Goal: Find specific page/section: Find specific page/section

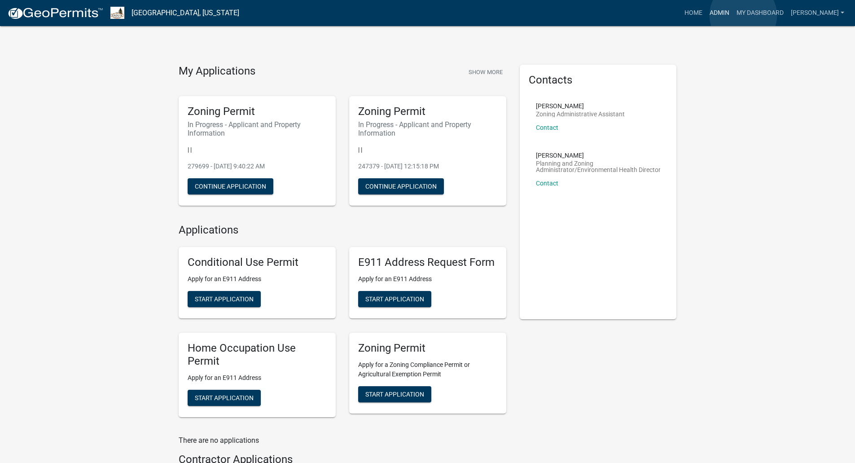
click at [733, 15] on link "Admin" at bounding box center [719, 12] width 27 height 17
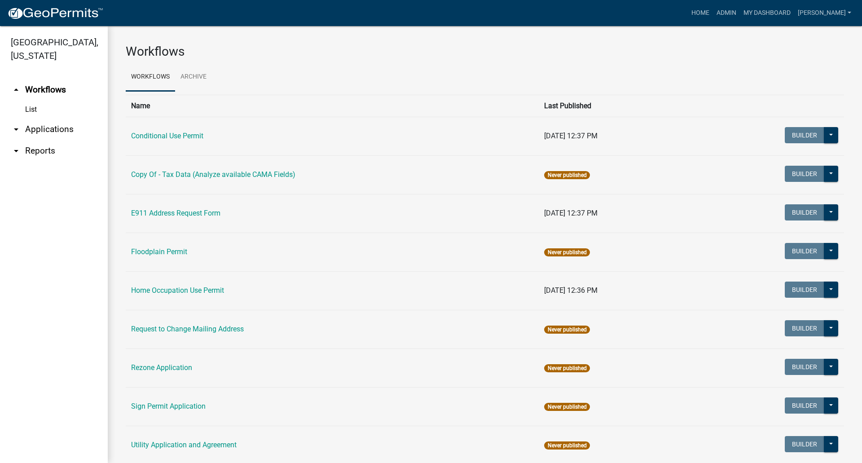
click at [51, 119] on link "arrow_drop_down Applications" at bounding box center [54, 129] width 108 height 22
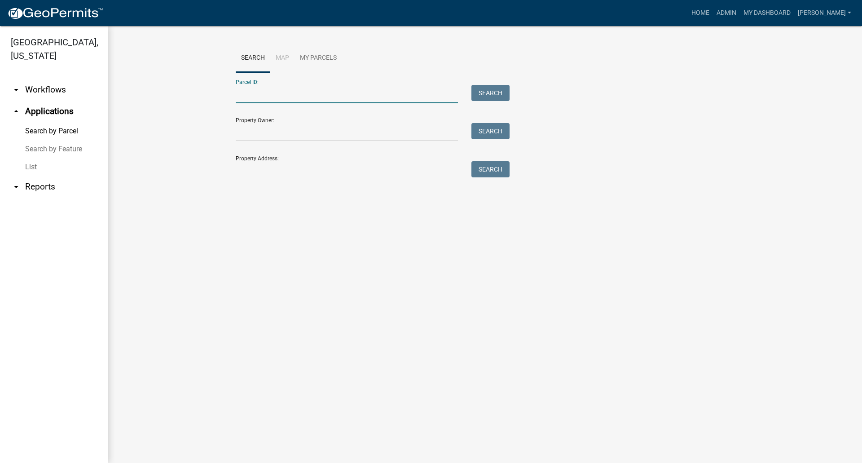
click at [246, 97] on input "Parcel ID:" at bounding box center [347, 94] width 222 height 18
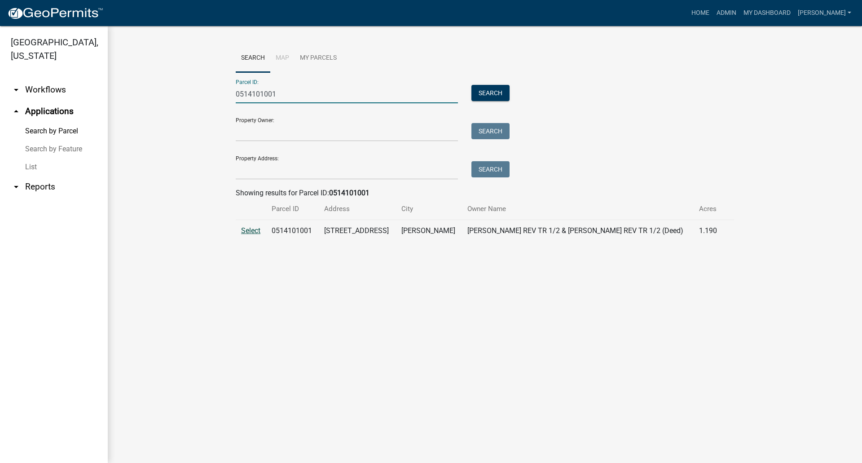
type input "0514101001"
click at [257, 231] on span "Select" at bounding box center [250, 230] width 19 height 9
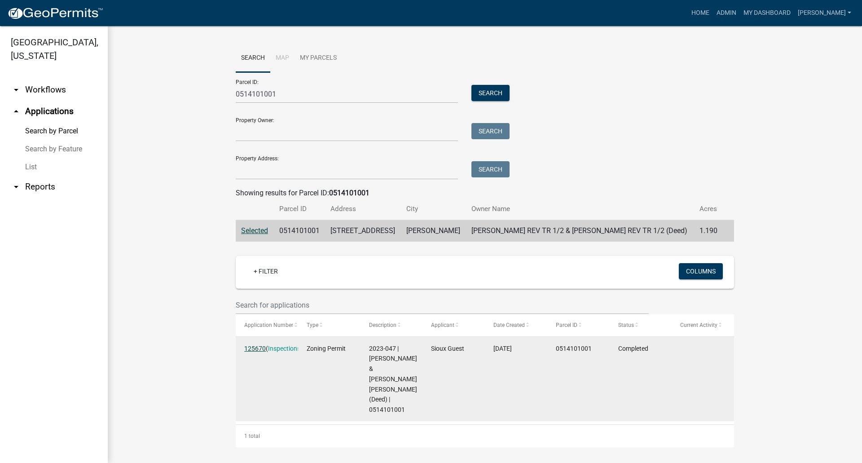
click at [251, 349] on link "125670" at bounding box center [255, 348] width 22 height 7
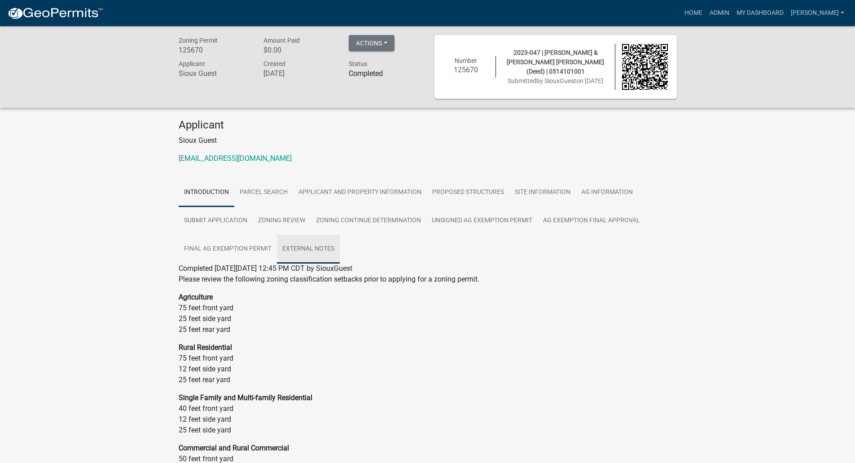
click at [307, 245] on link "External Notes" at bounding box center [308, 249] width 63 height 29
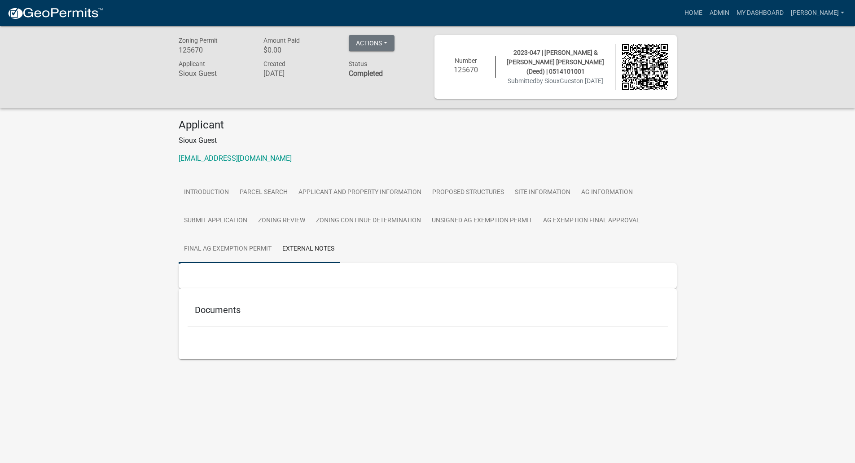
click at [223, 247] on link "Final Ag Exemption Permit" at bounding box center [228, 249] width 98 height 29
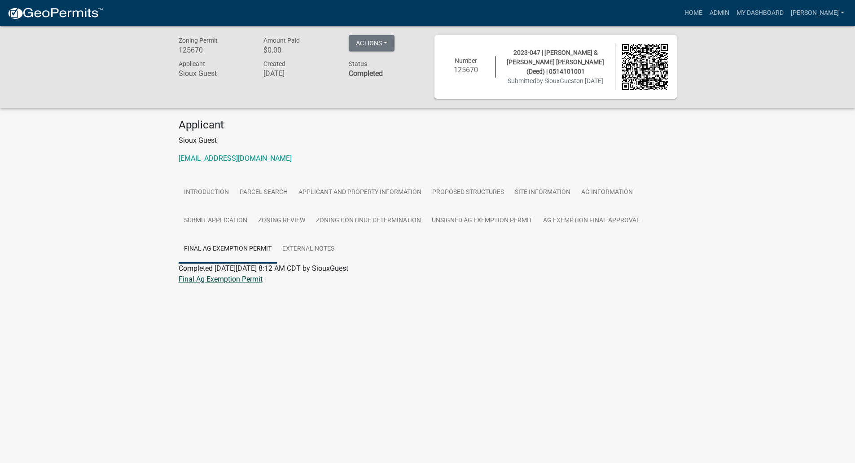
click at [216, 277] on link "Final Ag Exemption Permit" at bounding box center [221, 279] width 84 height 9
